Goal: Transaction & Acquisition: Purchase product/service

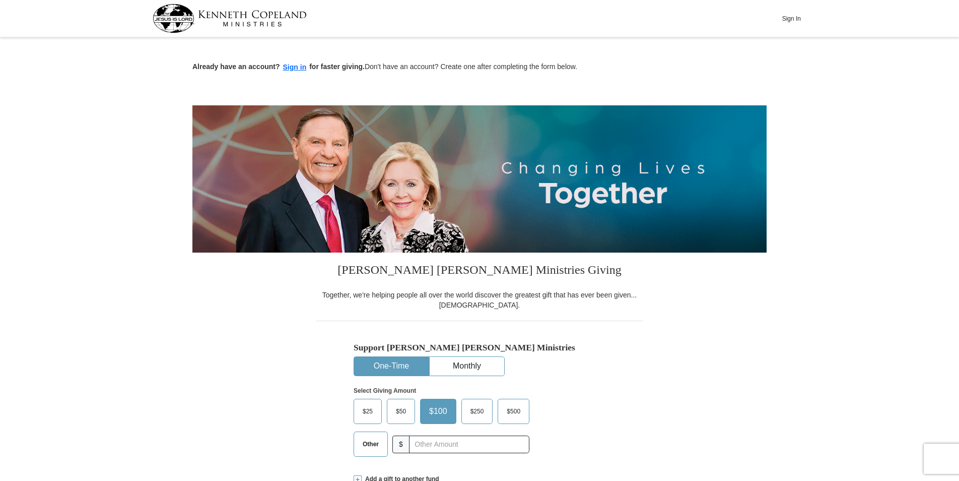
click at [369, 414] on span "$25" at bounding box center [368, 410] width 20 height 15
click at [0, 0] on input "$25" at bounding box center [0, 0] width 0 height 0
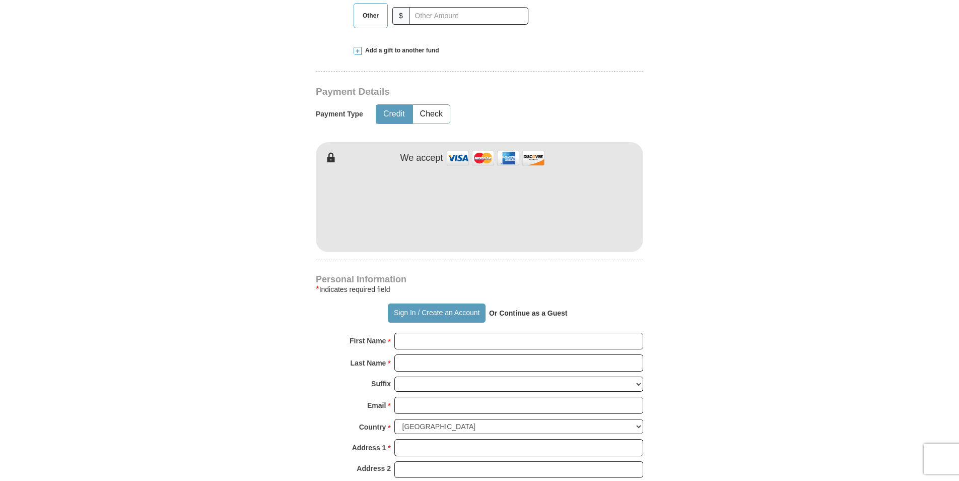
scroll to position [453, 0]
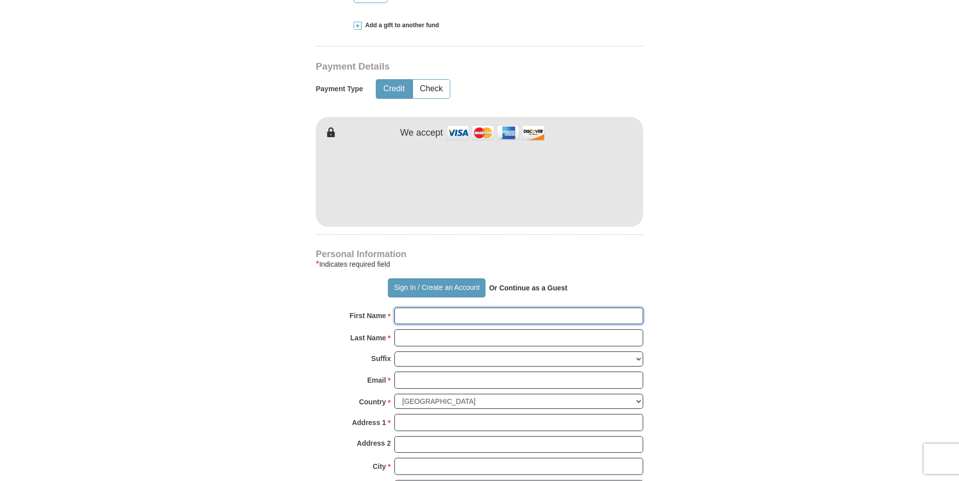
click at [409, 320] on input "First Name *" at bounding box center [518, 315] width 249 height 17
click at [275, 316] on form "Already have an account? Sign in for faster giving. Don't have an account? Crea…" at bounding box center [479, 205] width 574 height 1236
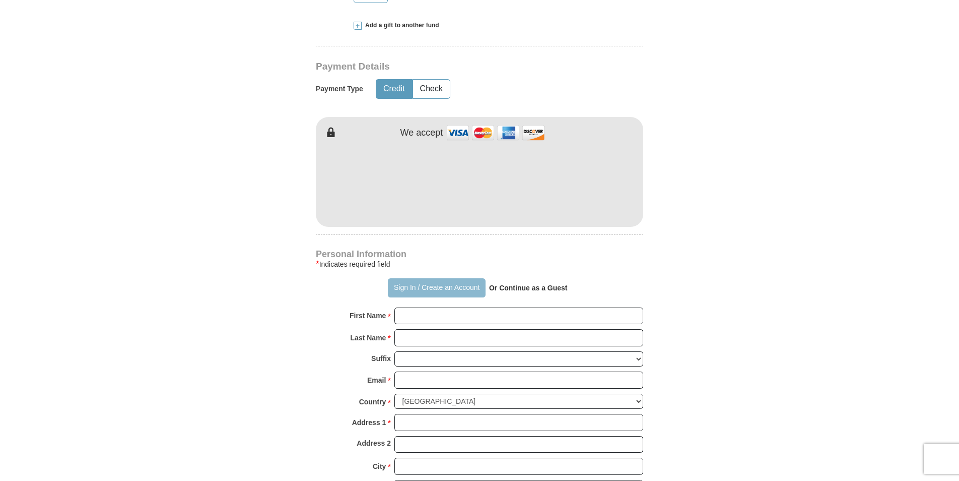
click at [417, 286] on button "Sign In / Create an Account" at bounding box center [436, 287] width 97 height 19
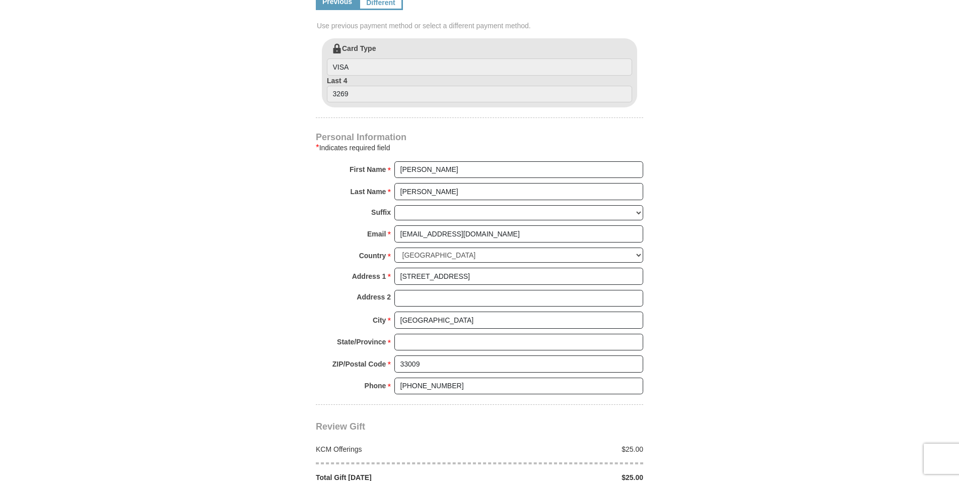
scroll to position [604, 0]
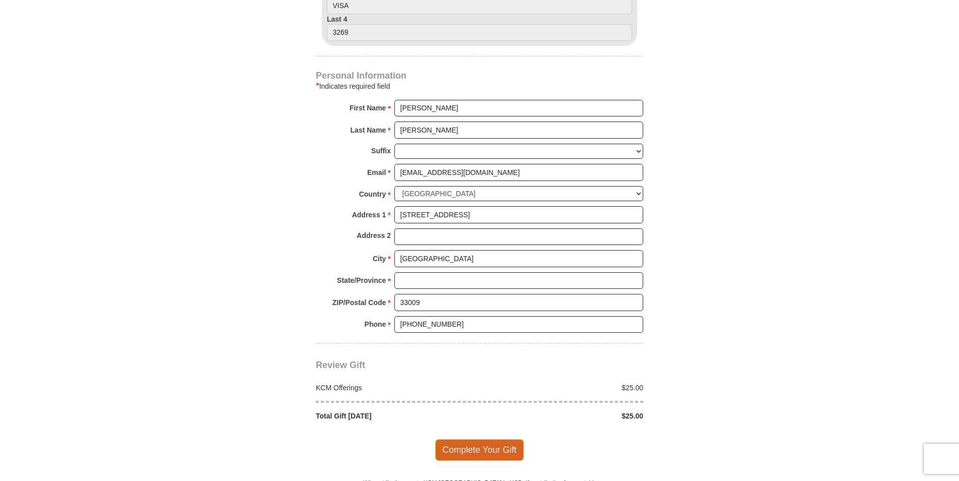
click at [471, 449] on span "Complete Your Gift" at bounding box center [479, 449] width 89 height 21
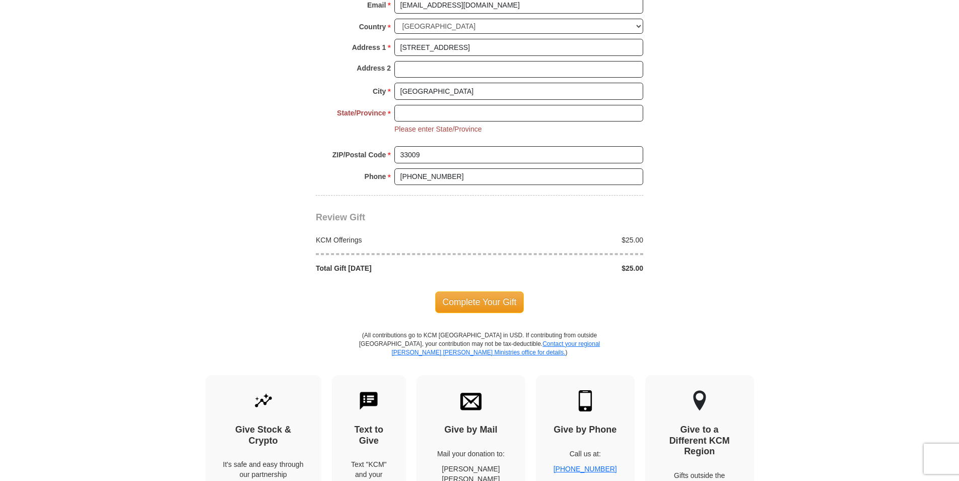
scroll to position [768, 0]
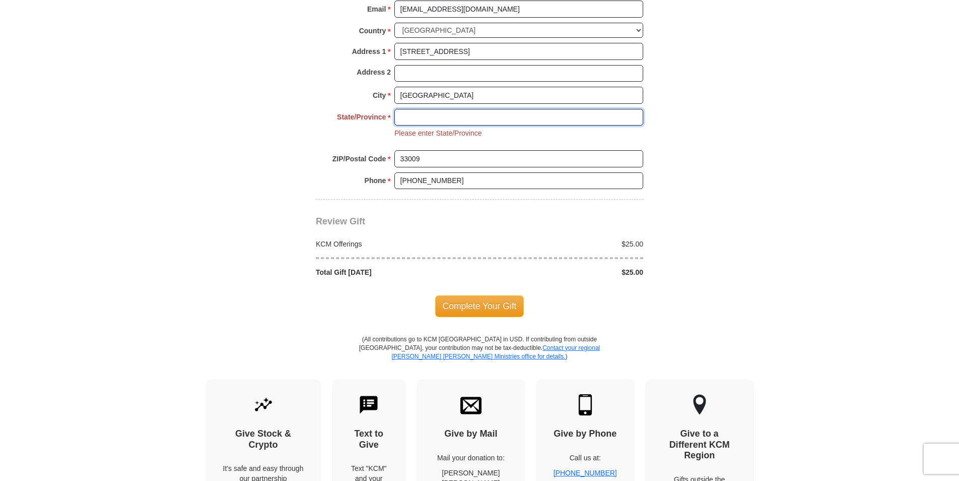
click at [401, 122] on input "State/Province *" at bounding box center [518, 117] width 249 height 17
type input "[US_STATE]"
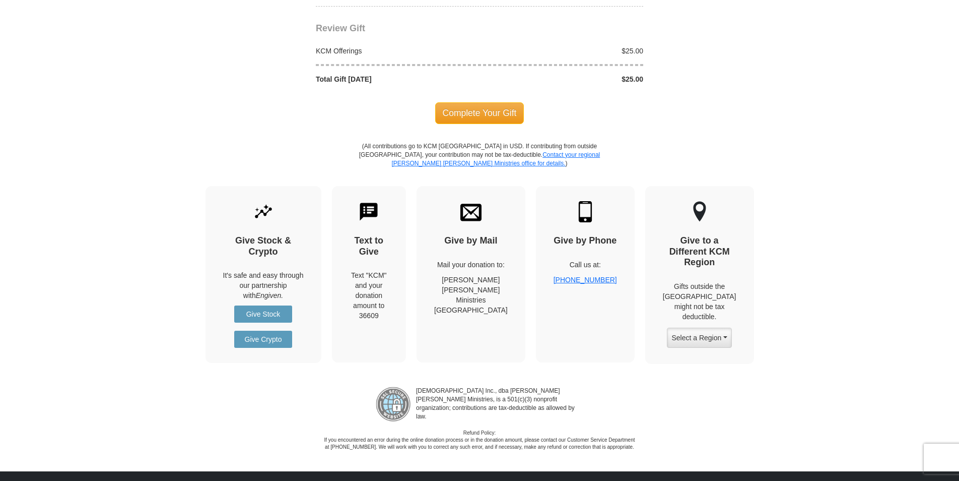
scroll to position [868, 0]
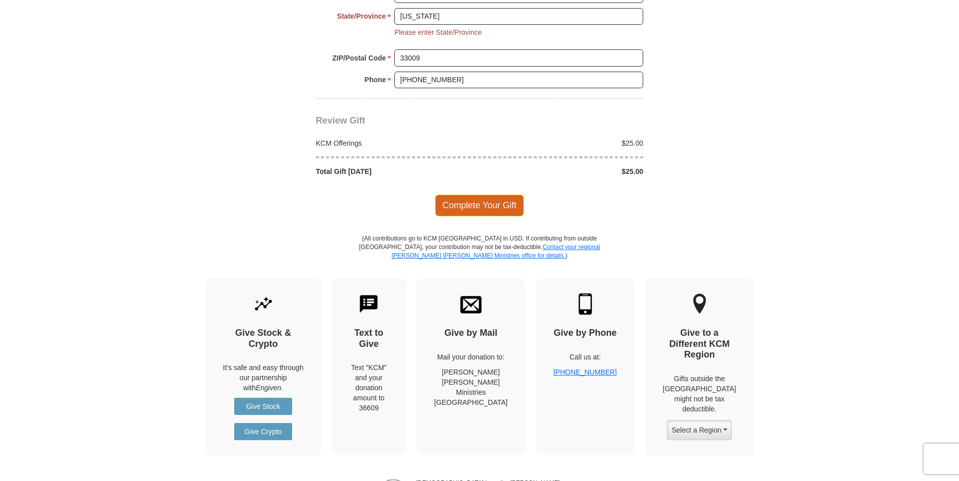
click at [483, 203] on span "Complete Your Gift" at bounding box center [479, 204] width 89 height 21
